Goal: Check status: Check status

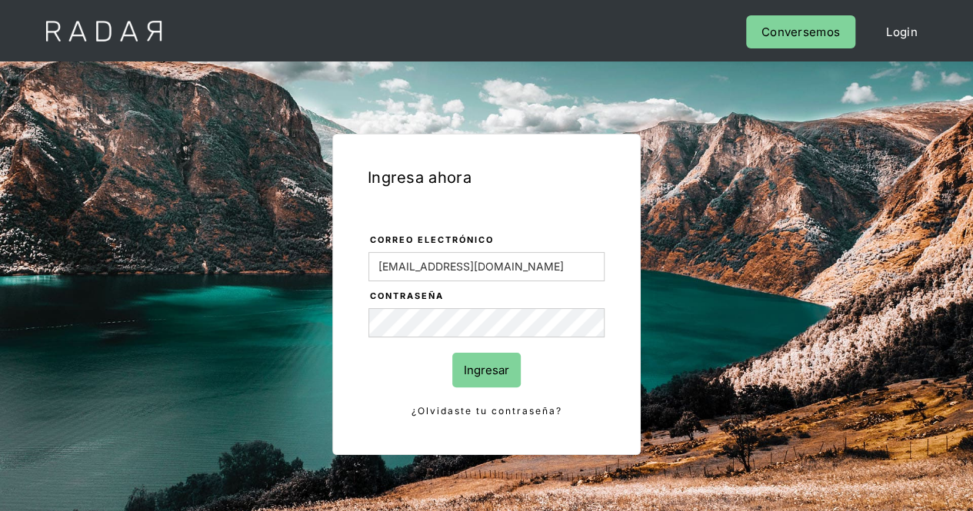
click at [491, 373] on input "Ingresar" at bounding box center [486, 370] width 68 height 35
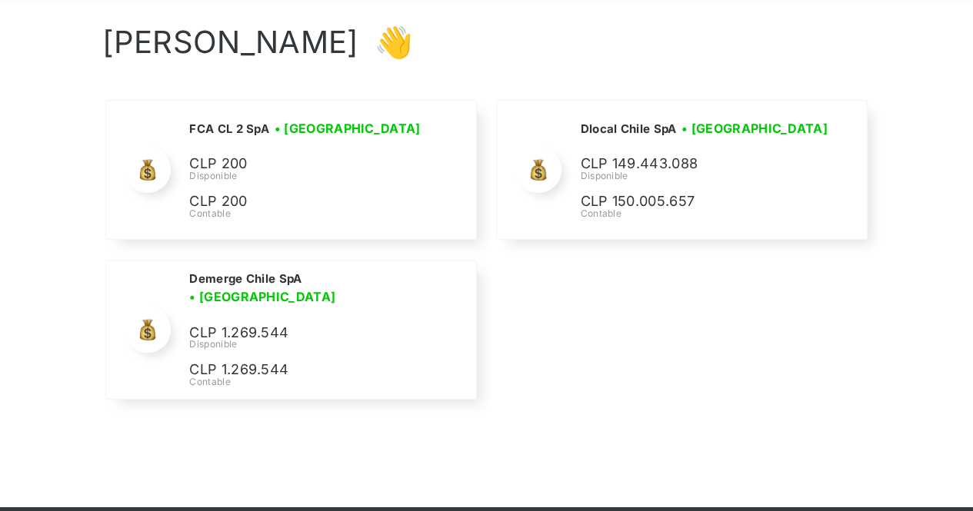
scroll to position [135, 0]
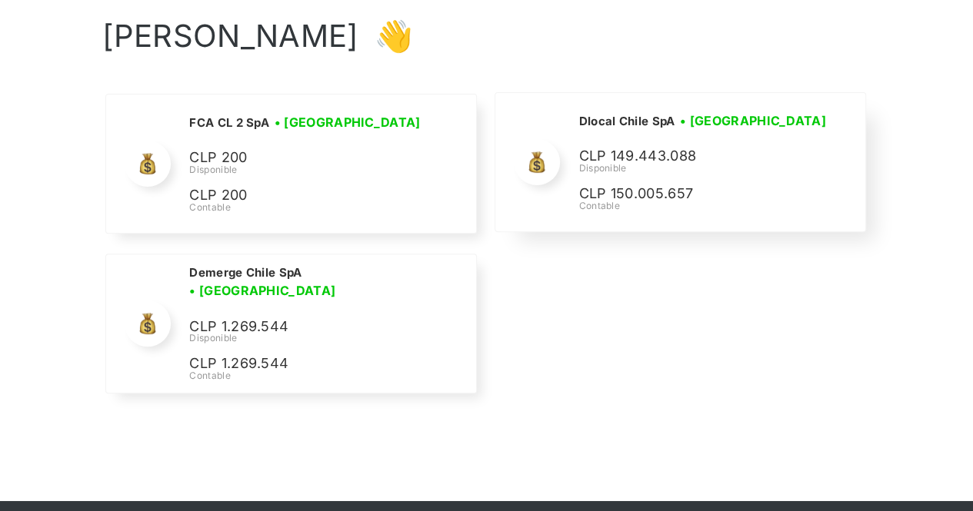
click at [0, 0] on p "CLP 149.443.088" at bounding box center [0, 0] width 0 height 0
click at [0, 0] on div "Dlocal Chile SpA • [GEOGRAPHIC_DATA] • Desconectada CLP 149.443.088 Disponible …" at bounding box center [0, 0] width 0 height 0
click at [0, 0] on p "CLP 149.443.088" at bounding box center [0, 0] width 0 height 0
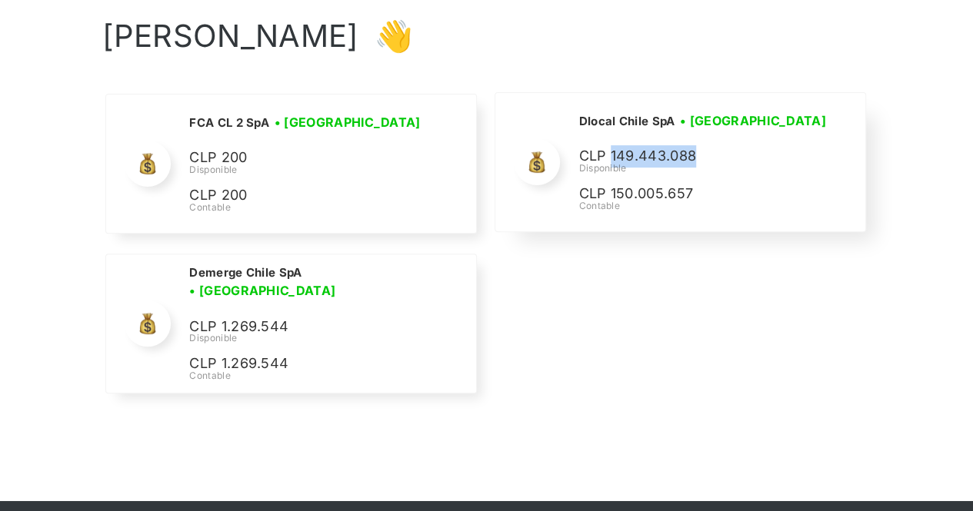
click at [0, 0] on p "CLP 149.443.088" at bounding box center [0, 0] width 0 height 0
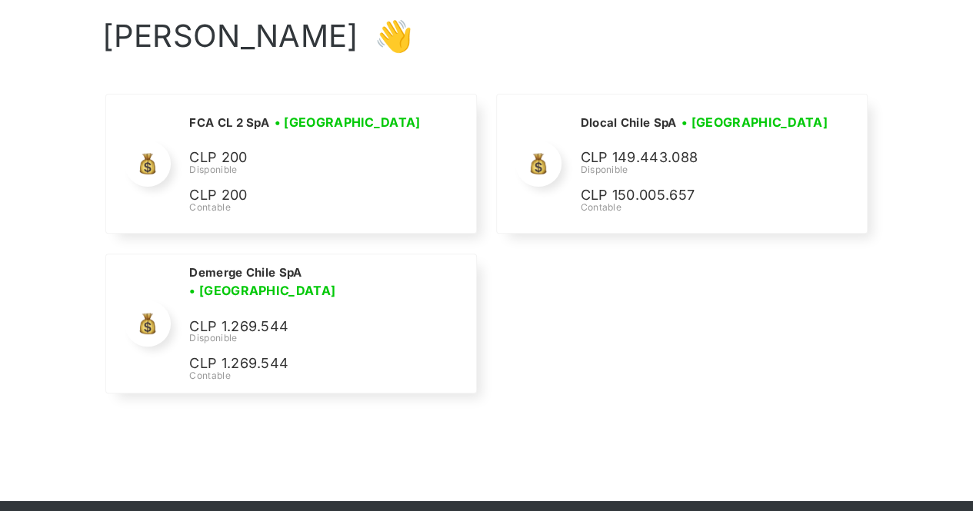
click at [600, 251] on div "Nombre de la empresa • Conectada • Desconectada N/A Disponible N/A Contable FCA…" at bounding box center [486, 248] width 769 height 308
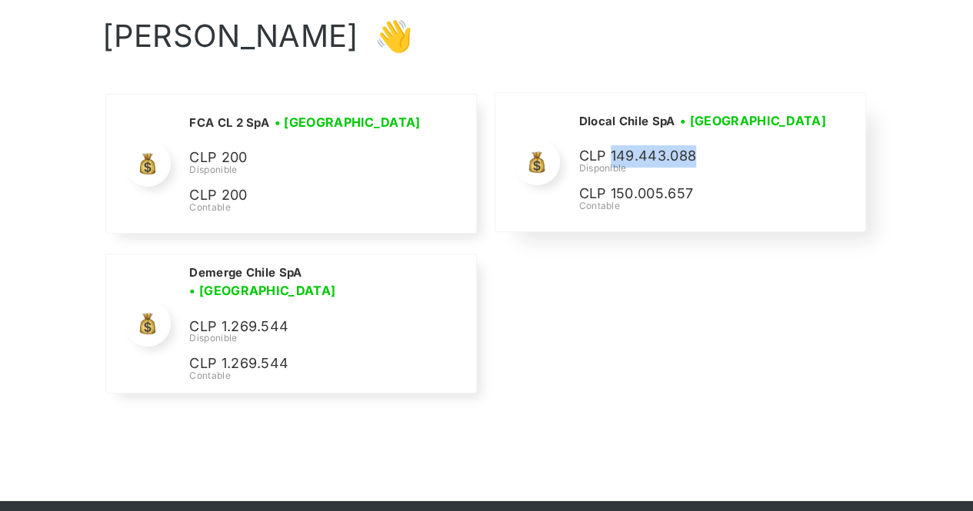
drag, startPoint x: 611, startPoint y: 152, endPoint x: 728, endPoint y: 153, distance: 116.1
click at [0, 0] on p "CLP 149.443.088" at bounding box center [0, 0] width 0 height 0
